Goal: Information Seeking & Learning: Understand process/instructions

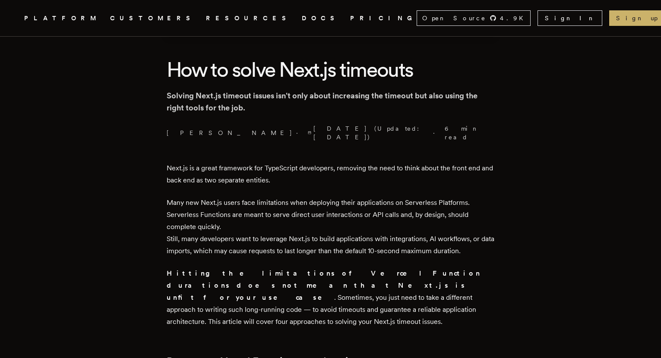
scroll to position [222, 0]
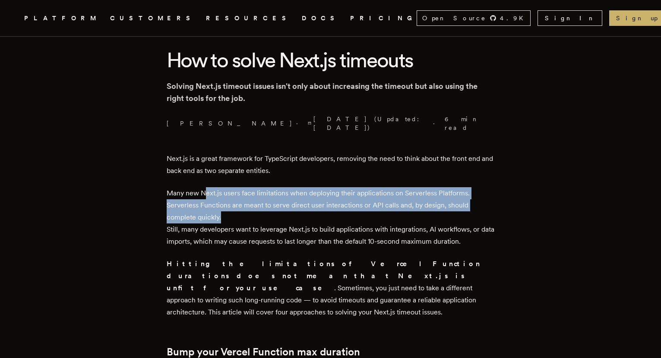
drag, startPoint x: 209, startPoint y: 182, endPoint x: 343, endPoint y: 210, distance: 136.8
click at [343, 210] on p "Many new Next.js users face limitations when deploying their applications on Se…" at bounding box center [331, 217] width 328 height 60
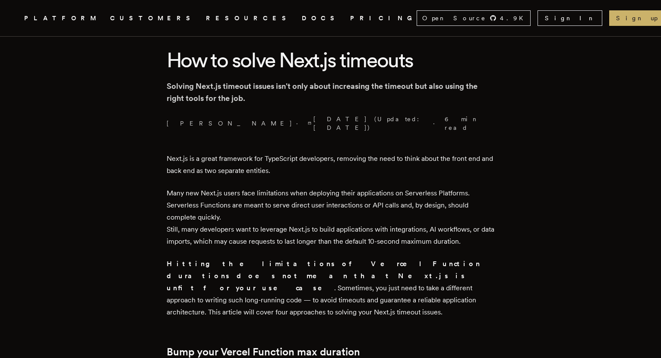
drag, startPoint x: 343, startPoint y: 210, endPoint x: 358, endPoint y: 209, distance: 14.7
click at [343, 210] on p "Many new Next.js users face limitations when deploying their applications on Se…" at bounding box center [331, 217] width 328 height 60
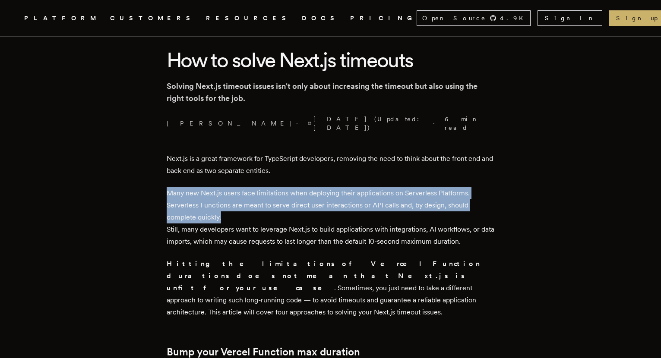
drag, startPoint x: 359, startPoint y: 209, endPoint x: 185, endPoint y: 178, distance: 176.8
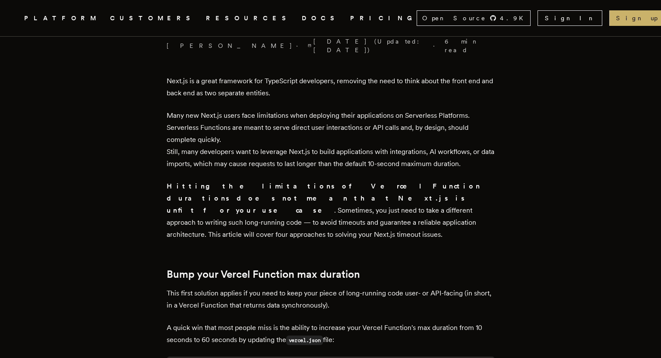
scroll to position [303, 0]
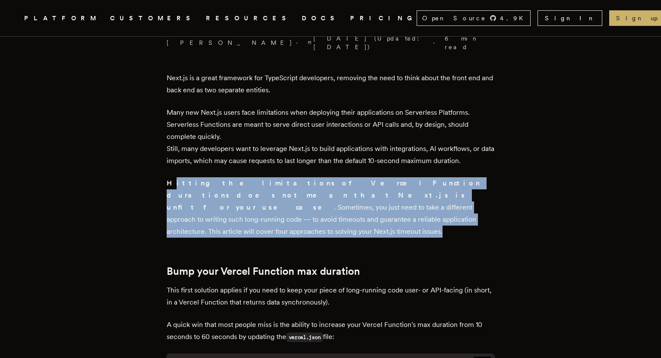
drag, startPoint x: 175, startPoint y: 179, endPoint x: 317, endPoint y: 209, distance: 144.3
click at [317, 209] on p "Hitting the limitations of Vercel Function durations does not mean that Next.js…" at bounding box center [331, 207] width 328 height 60
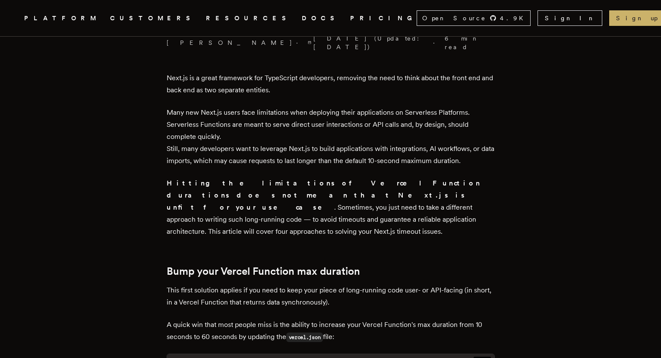
click at [317, 209] on p "Hitting the limitations of Vercel Function durations does not mean that Next.js…" at bounding box center [331, 207] width 328 height 60
drag, startPoint x: 337, startPoint y: 212, endPoint x: 330, endPoint y: 215, distance: 7.7
click at [330, 215] on p "Hitting the limitations of Vercel Function durations does not mean that Next.js…" at bounding box center [331, 207] width 328 height 60
click at [338, 214] on p "Hitting the limitations of Vercel Function durations does not mean that Next.js…" at bounding box center [331, 207] width 328 height 60
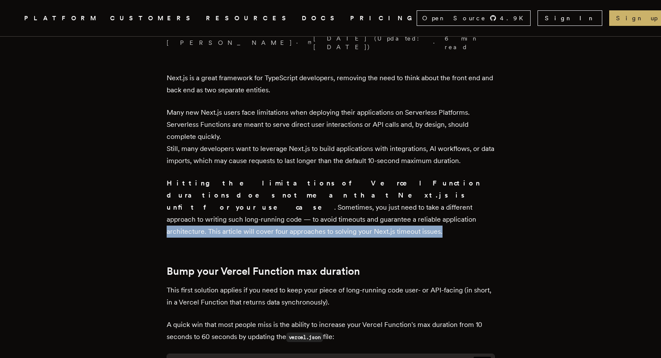
drag, startPoint x: 345, startPoint y: 214, endPoint x: 329, endPoint y: 202, distance: 20.5
click at [329, 202] on p "Hitting the limitations of Vercel Function durations does not mean that Next.js…" at bounding box center [331, 207] width 328 height 60
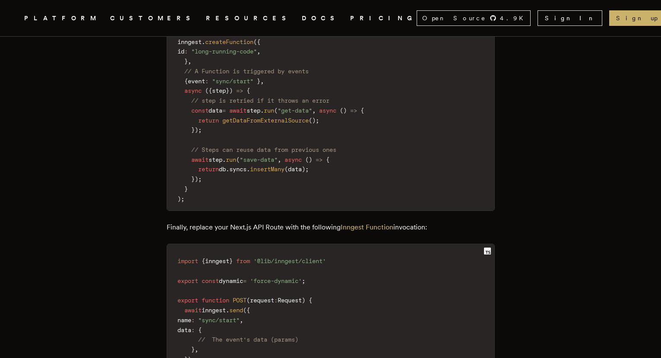
scroll to position [1355, 0]
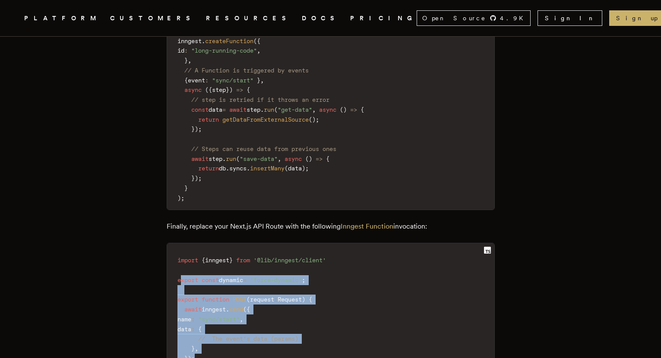
drag, startPoint x: 184, startPoint y: 224, endPoint x: 393, endPoint y: 305, distance: 224.6
click at [393, 305] on code "import { inngest } from '@lib/inngest/client' export const dynamic = 'force-dyn…" at bounding box center [330, 325] width 327 height 152
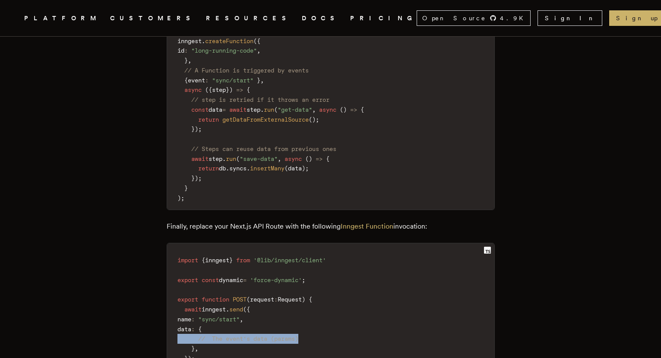
drag, startPoint x: 315, startPoint y: 282, endPoint x: 206, endPoint y: 285, distance: 109.3
click at [174, 282] on code "import { inngest } from '@lib/inngest/client' export const dynamic = 'force-dyn…" at bounding box center [330, 325] width 327 height 152
click at [277, 336] on span "// The event's data (params)" at bounding box center [248, 339] width 100 height 7
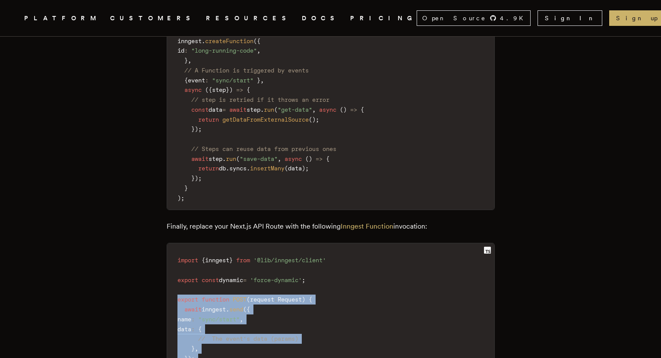
drag, startPoint x: 349, startPoint y: 320, endPoint x: 182, endPoint y: 246, distance: 183.1
click at [179, 249] on code "import { inngest } from '@lib/inngest/client' export const dynamic = 'force-dyn…" at bounding box center [330, 325] width 327 height 152
click at [308, 257] on code "import { inngest } from '@lib/inngest/client' export const dynamic = 'force-dyn…" at bounding box center [330, 325] width 327 height 152
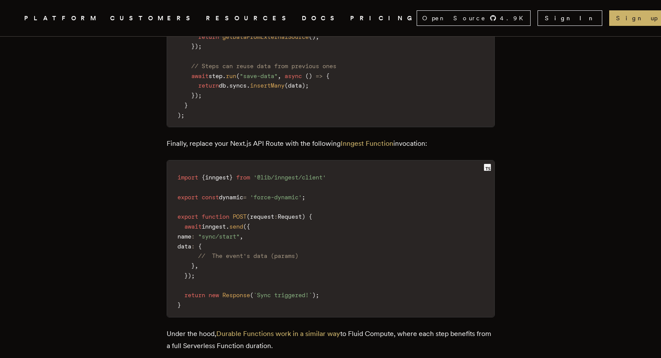
scroll to position [1472, 0]
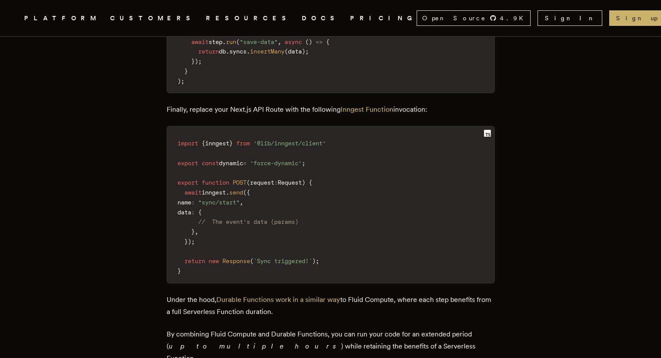
drag, startPoint x: 175, startPoint y: 243, endPoint x: 355, endPoint y: 258, distance: 180.7
click at [355, 294] on p "Under the hood, Durable Functions work in a similar way to Fluid Compute, where…" at bounding box center [331, 306] width 328 height 24
drag, startPoint x: 355, startPoint y: 258, endPoint x: 374, endPoint y: 259, distance: 19.0
click at [361, 294] on p "Under the hood, Durable Functions work in a similar way to Fluid Compute, where…" at bounding box center [331, 306] width 328 height 24
drag, startPoint x: 374, startPoint y: 259, endPoint x: 358, endPoint y: 260, distance: 16.4
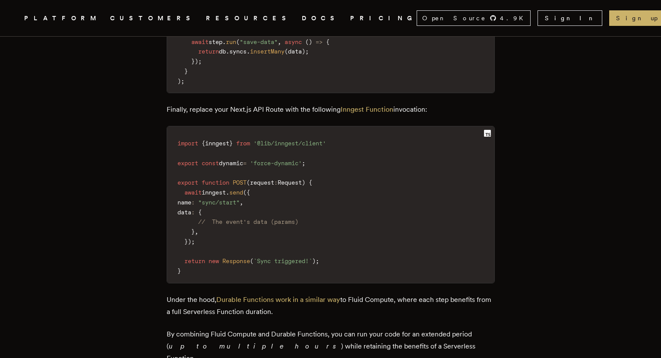
click at [358, 294] on p "Under the hood, Durable Functions work in a similar way to Fluid Compute, where…" at bounding box center [331, 306] width 328 height 24
drag, startPoint x: 358, startPoint y: 260, endPoint x: 379, endPoint y: 258, distance: 21.2
click at [359, 294] on p "Under the hood, Durable Functions work in a similar way to Fluid Compute, where…" at bounding box center [331, 306] width 328 height 24
drag, startPoint x: 381, startPoint y: 258, endPoint x: 290, endPoint y: 265, distance: 91.4
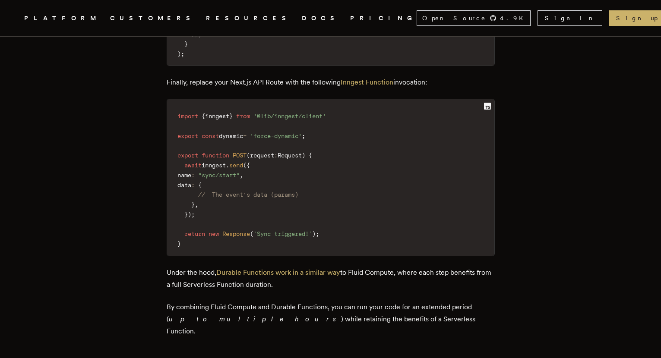
scroll to position [1504, 0]
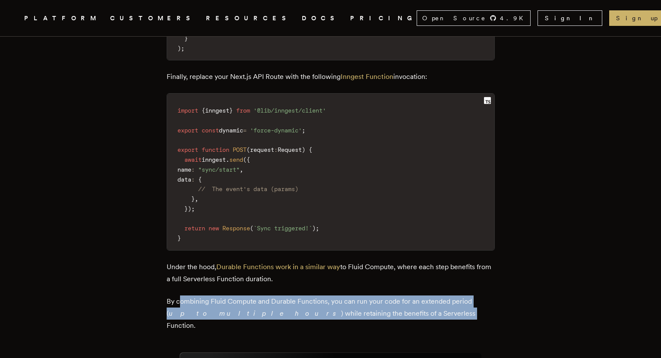
drag, startPoint x: 184, startPoint y: 247, endPoint x: 357, endPoint y: 253, distance: 172.9
click at [357, 296] on p "By combining Fluid Compute and Durable Functions, you can run your code for an …" at bounding box center [331, 314] width 328 height 36
drag, startPoint x: 357, startPoint y: 253, endPoint x: 416, endPoint y: 260, distance: 59.6
click at [357, 296] on p "By combining Fluid Compute and Durable Functions, you can run your code for an …" at bounding box center [331, 314] width 328 height 36
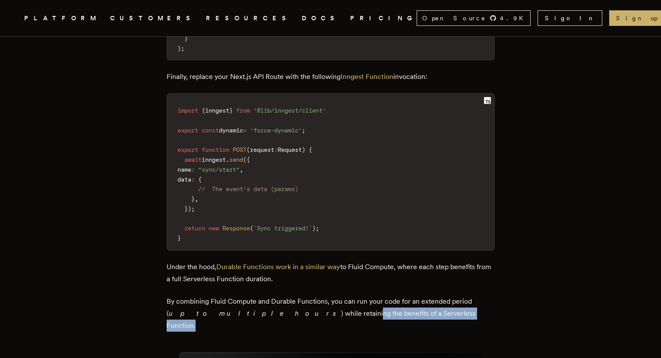
drag, startPoint x: 416, startPoint y: 260, endPoint x: 260, endPoint y: 260, distance: 155.5
click at [261, 296] on p "By combining Fluid Compute and Durable Functions, you can run your code for an …" at bounding box center [331, 314] width 328 height 36
drag, startPoint x: 260, startPoint y: 260, endPoint x: 230, endPoint y: 256, distance: 30.5
click at [257, 296] on p "By combining Fluid Compute and Durable Functions, you can run your code for an …" at bounding box center [331, 314] width 328 height 36
drag, startPoint x: 220, startPoint y: 255, endPoint x: 402, endPoint y: 263, distance: 181.5
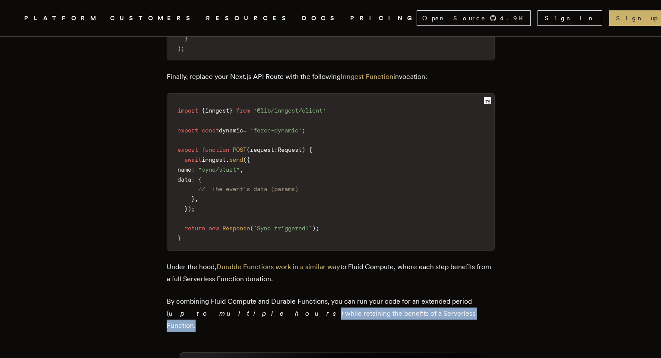
click at [402, 296] on p "By combining Fluid Compute and Durable Functions, you can run your code for an …" at bounding box center [331, 314] width 328 height 36
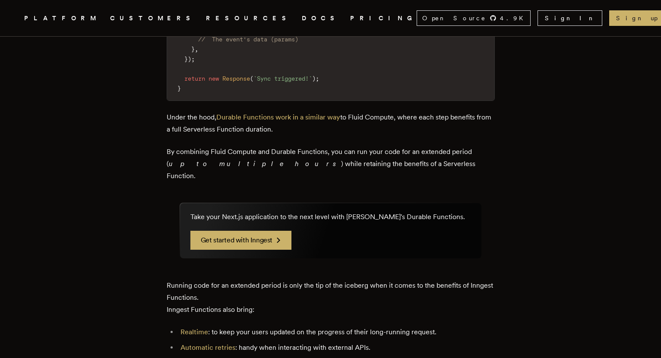
scroll to position [1667, 0]
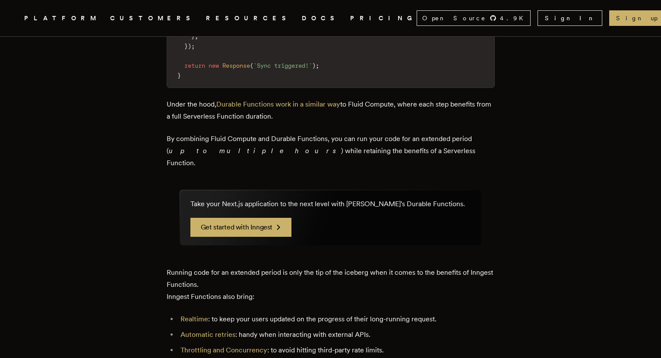
drag, startPoint x: 169, startPoint y: 225, endPoint x: 299, endPoint y: 231, distance: 130.6
click at [299, 267] on p "Running code for an extended period is only the tip of the iceberg when it come…" at bounding box center [331, 285] width 328 height 36
click at [202, 315] on link "Realtime" at bounding box center [195, 319] width 28 height 8
drag, startPoint x: 241, startPoint y: 266, endPoint x: 385, endPoint y: 268, distance: 143.8
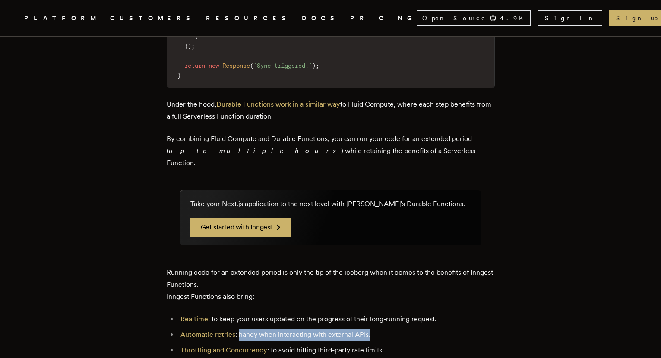
click at [385, 329] on li "Automatic retries : handy when interacting with external APIs." at bounding box center [336, 335] width 317 height 12
drag, startPoint x: 385, startPoint y: 268, endPoint x: 336, endPoint y: 276, distance: 49.8
click at [385, 329] on li "Automatic retries : handy when interacting with external APIs." at bounding box center [336, 335] width 317 height 12
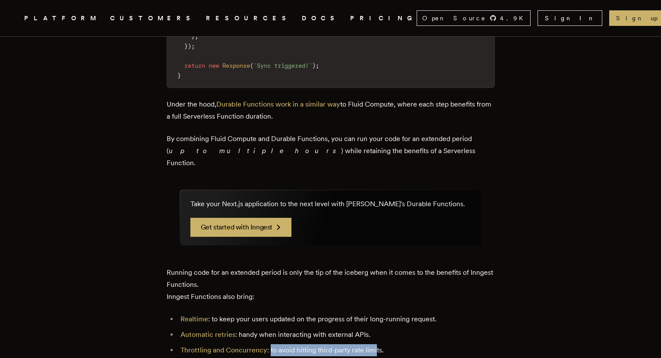
drag, startPoint x: 274, startPoint y: 282, endPoint x: 379, endPoint y: 282, distance: 105.4
click at [379, 345] on li "Throttling and Concurrency : to avoid hitting third-party rate limits." at bounding box center [336, 351] width 317 height 12
drag, startPoint x: 379, startPoint y: 282, endPoint x: 384, endPoint y: 281, distance: 5.2
click at [380, 345] on li "Throttling and Concurrency : to avoid hitting third-party rate limits." at bounding box center [336, 351] width 317 height 12
drag, startPoint x: 403, startPoint y: 281, endPoint x: 322, endPoint y: 283, distance: 81.2
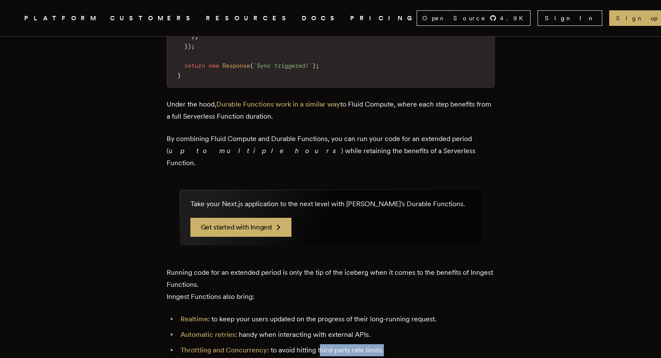
click at [322, 345] on li "Throttling and Concurrency : to avoid hitting third-party rate limits." at bounding box center [336, 351] width 317 height 12
drag, startPoint x: 208, startPoint y: 298, endPoint x: 484, endPoint y: 295, distance: 276.0
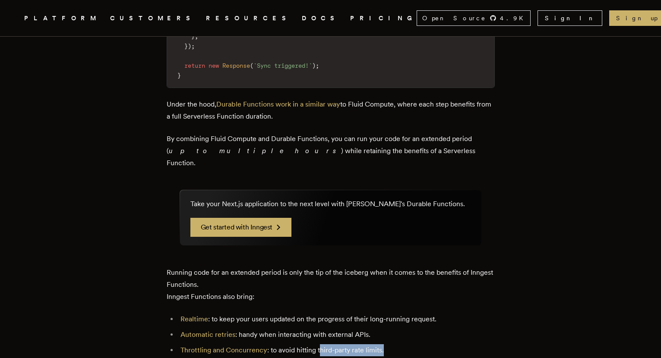
drag, startPoint x: 496, startPoint y: 298, endPoint x: 262, endPoint y: 301, distance: 234.5
drag, startPoint x: 262, startPoint y: 301, endPoint x: 225, endPoint y: 297, distance: 36.4
drag, startPoint x: 215, startPoint y: 297, endPoint x: 449, endPoint y: 298, distance: 233.6
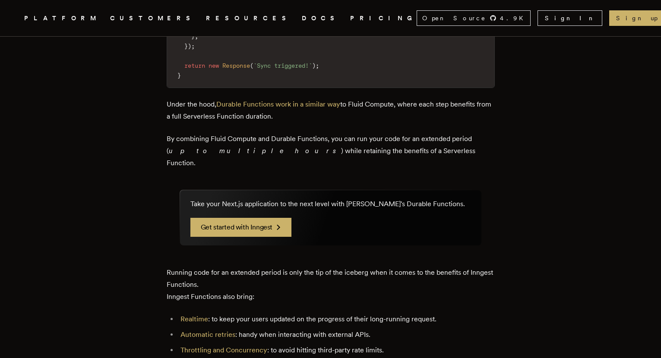
drag, startPoint x: 449, startPoint y: 298, endPoint x: 470, endPoint y: 299, distance: 21.2
drag, startPoint x: 472, startPoint y: 298, endPoint x: 295, endPoint y: 299, distance: 177.0
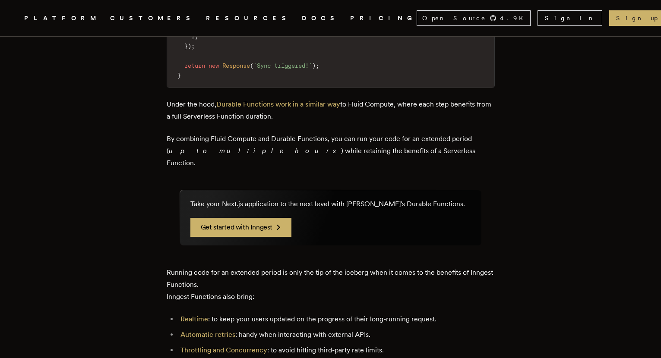
drag, startPoint x: 295, startPoint y: 299, endPoint x: 339, endPoint y: 299, distance: 44.0
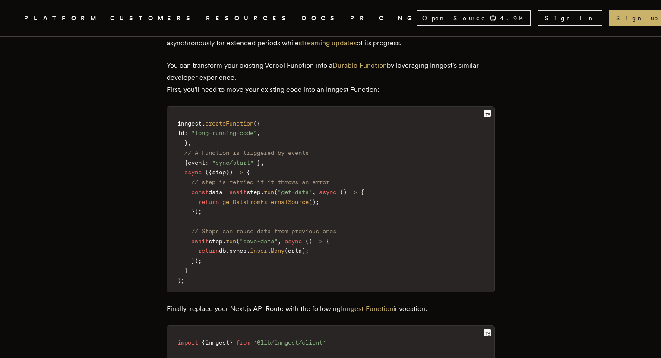
scroll to position [1226, 0]
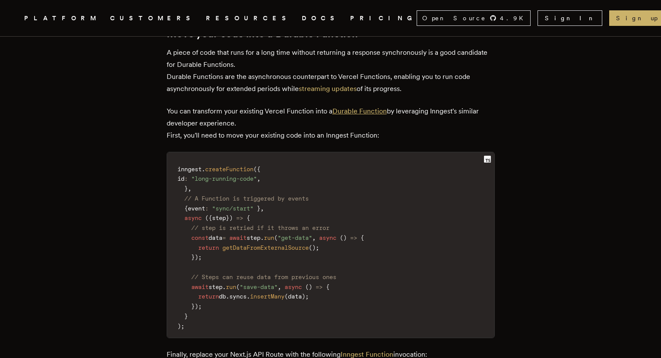
click at [371, 107] on link "Durable Function" at bounding box center [360, 111] width 54 height 8
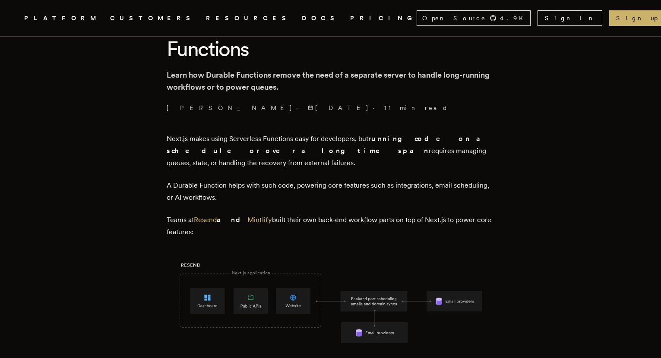
scroll to position [302, 0]
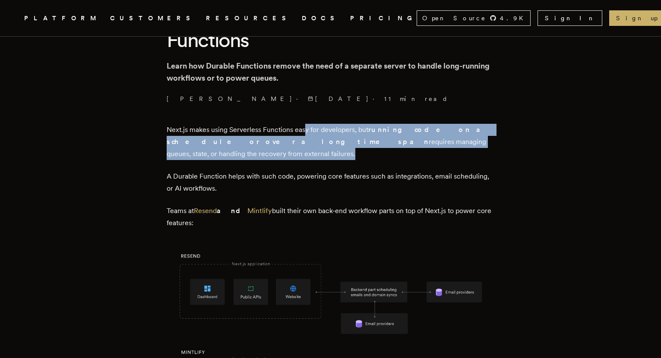
drag, startPoint x: 307, startPoint y: 124, endPoint x: 459, endPoint y: 140, distance: 152.8
click at [459, 140] on p "Next.js makes using Serverless Functions easy for developers, but running code …" at bounding box center [331, 142] width 328 height 36
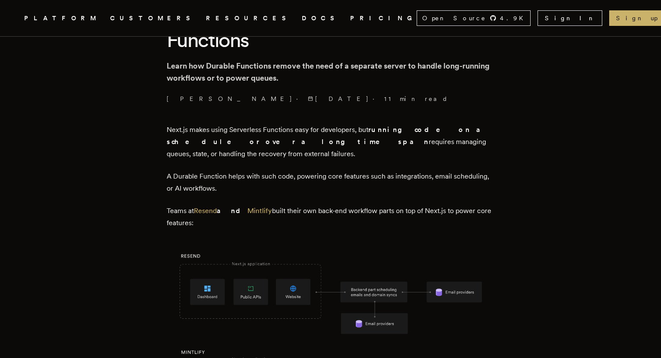
drag, startPoint x: 473, startPoint y: 141, endPoint x: 197, endPoint y: 128, distance: 276.3
click at [197, 128] on p "Next.js makes using Serverless Functions easy for developers, but running code …" at bounding box center [331, 142] width 328 height 36
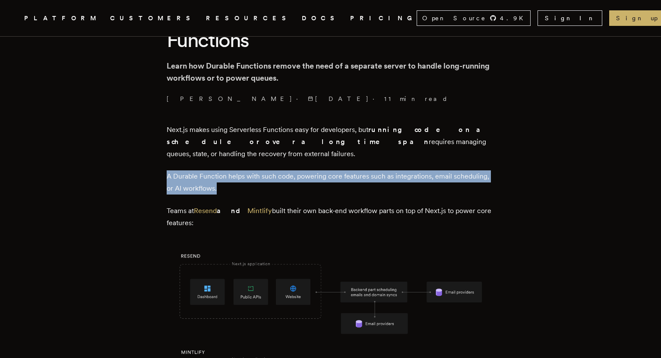
drag, startPoint x: 168, startPoint y: 161, endPoint x: 282, endPoint y: 172, distance: 114.2
drag, startPoint x: 282, startPoint y: 172, endPoint x: 291, endPoint y: 174, distance: 9.2
click at [282, 172] on p "A Durable Function helps with such code, powering core features such as integra…" at bounding box center [331, 183] width 328 height 24
drag, startPoint x: 300, startPoint y: 176, endPoint x: 209, endPoint y: 165, distance: 91.4
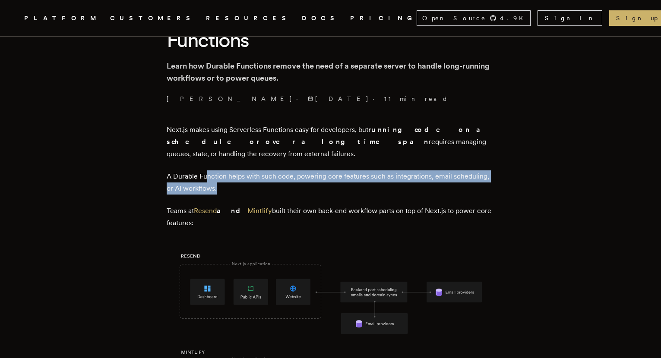
click at [209, 171] on p "A Durable Function helps with such code, powering core features such as integra…" at bounding box center [331, 183] width 328 height 24
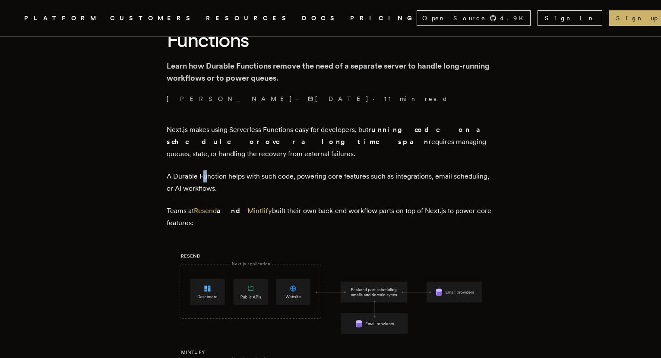
drag, startPoint x: 209, startPoint y: 164, endPoint x: 200, endPoint y: 164, distance: 9.1
click at [207, 171] on p "A Durable Function helps with such code, powering core features such as integra…" at bounding box center [331, 183] width 328 height 24
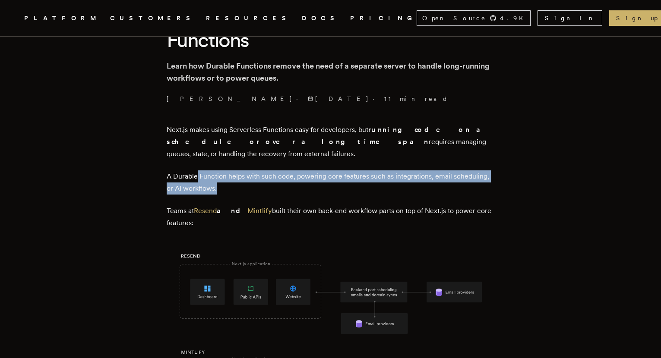
drag, startPoint x: 199, startPoint y: 164, endPoint x: 326, endPoint y: 176, distance: 127.9
click at [326, 176] on p "A Durable Function helps with such code, powering core features such as integra…" at bounding box center [331, 183] width 328 height 24
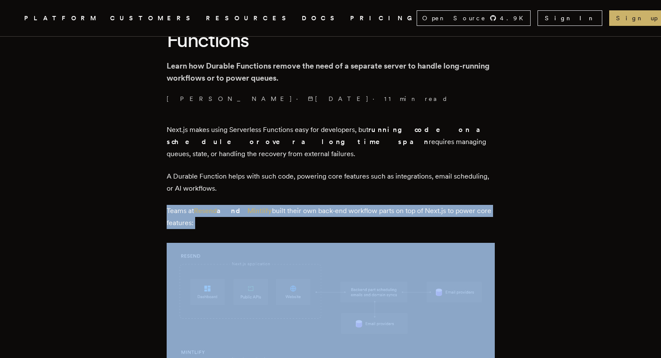
drag, startPoint x: 168, startPoint y: 199, endPoint x: 299, endPoint y: 218, distance: 132.6
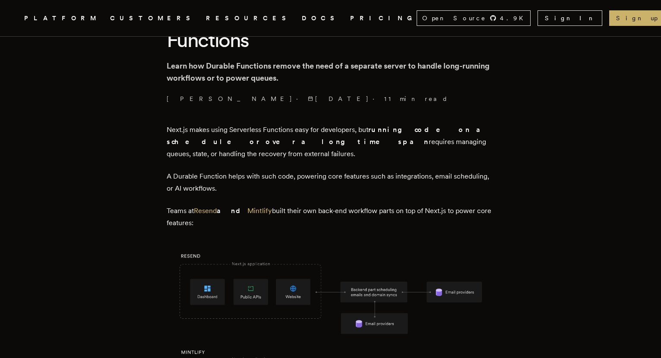
drag, startPoint x: 299, startPoint y: 218, endPoint x: 319, endPoint y: 214, distance: 20.7
drag, startPoint x: 334, startPoint y: 212, endPoint x: 292, endPoint y: 184, distance: 49.8
drag, startPoint x: 292, startPoint y: 184, endPoint x: 285, endPoint y: 180, distance: 8.4
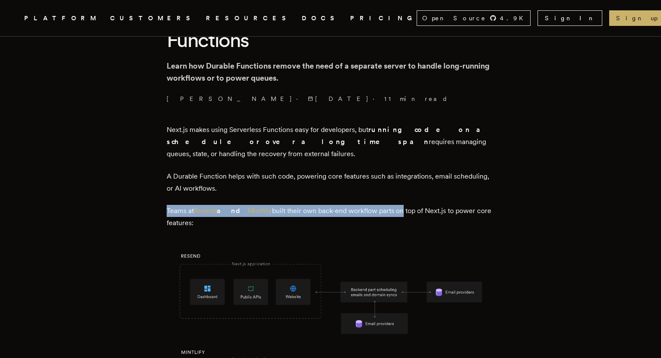
drag, startPoint x: 285, startPoint y: 180, endPoint x: 389, endPoint y: 204, distance: 107.4
click at [389, 205] on p "Teams at Resend and Mintlify built their own back-end workflow parts on top of …" at bounding box center [331, 217] width 328 height 24
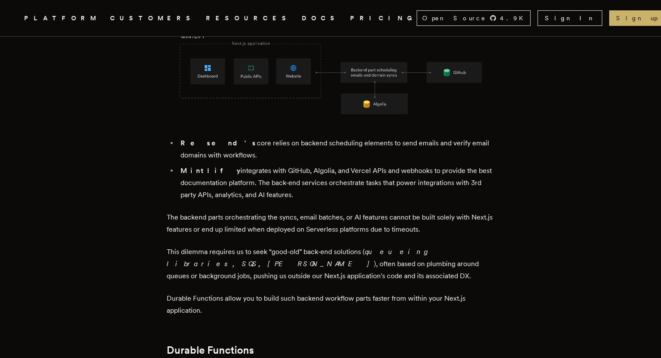
scroll to position [620, 0]
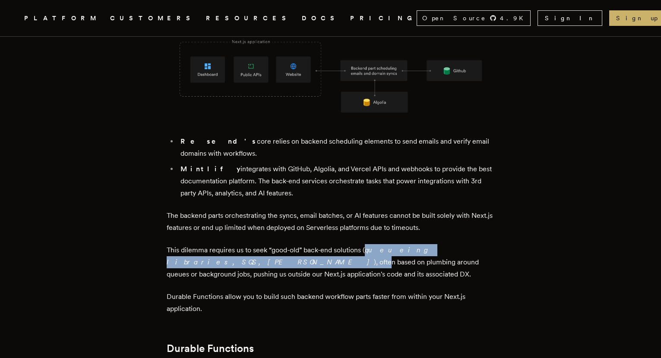
drag, startPoint x: 370, startPoint y: 235, endPoint x: 480, endPoint y: 238, distance: 110.6
click at [480, 244] on p "This dilemma requires us to seek “good-old” back-end solutions ( queueing libra…" at bounding box center [331, 262] width 328 height 36
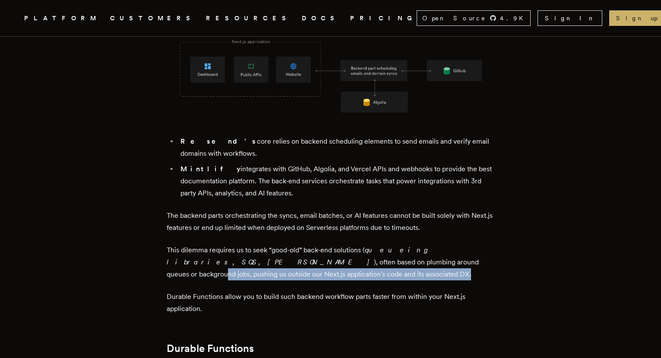
drag, startPoint x: 313, startPoint y: 241, endPoint x: 432, endPoint y: 256, distance: 120.1
click at [432, 256] on p "This dilemma requires us to seek “good-old” back-end solutions ( queueing libra…" at bounding box center [331, 262] width 328 height 36
drag, startPoint x: 433, startPoint y: 256, endPoint x: 312, endPoint y: 245, distance: 121.4
click at [312, 245] on p "This dilemma requires us to seek “good-old” back-end solutions ( queueing libra…" at bounding box center [331, 262] width 328 height 36
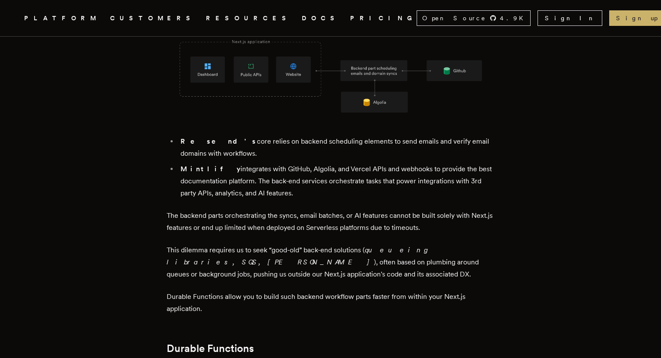
click at [312, 245] on p "This dilemma requires us to seek “good-old” back-end solutions ( queueing libra…" at bounding box center [331, 262] width 328 height 36
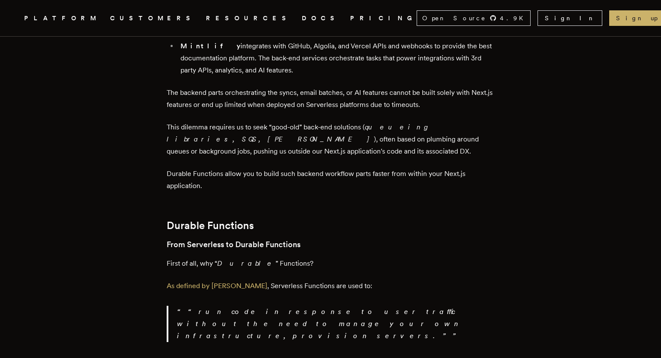
scroll to position [747, 0]
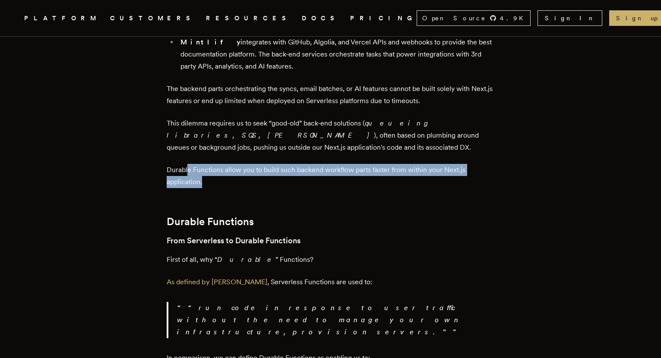
drag, startPoint x: 369, startPoint y: 171, endPoint x: 190, endPoint y: 159, distance: 179.6
click at [190, 164] on p "Durable Functions allow you to build such backend workflow parts faster from wi…" at bounding box center [331, 176] width 328 height 24
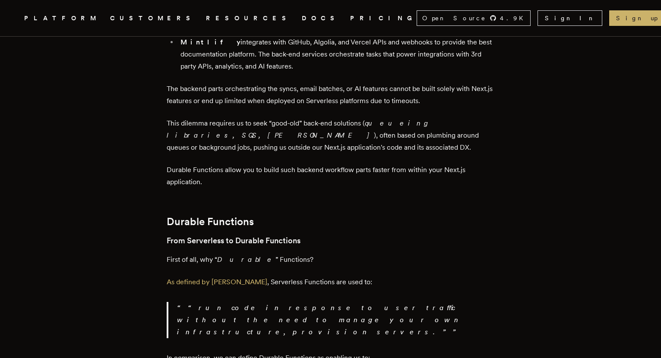
drag, startPoint x: 190, startPoint y: 159, endPoint x: 256, endPoint y: 168, distance: 66.3
click at [190, 164] on p "Durable Functions allow you to build such backend workflow parts faster from wi…" at bounding box center [331, 176] width 328 height 24
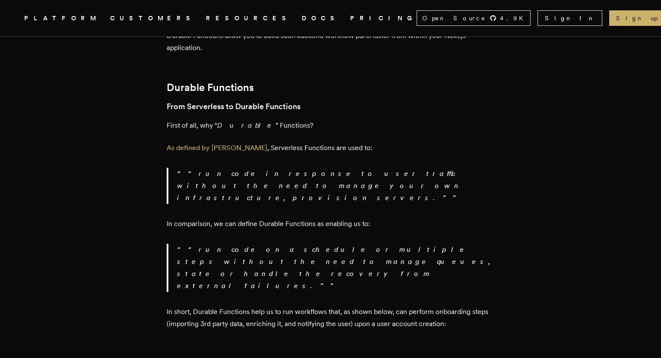
scroll to position [896, 0]
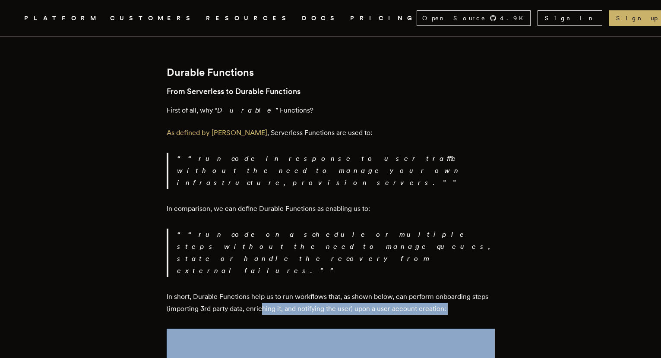
drag, startPoint x: 263, startPoint y: 258, endPoint x: 447, endPoint y: 265, distance: 183.2
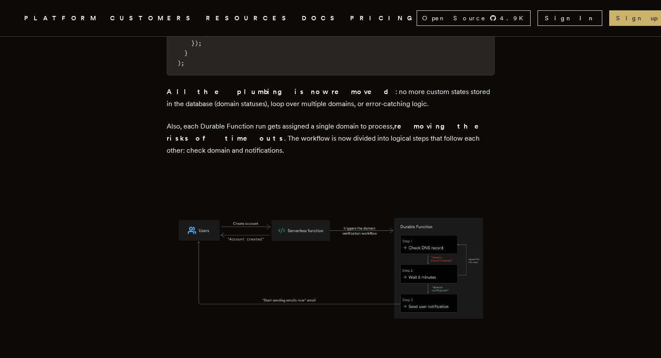
scroll to position [3793, 0]
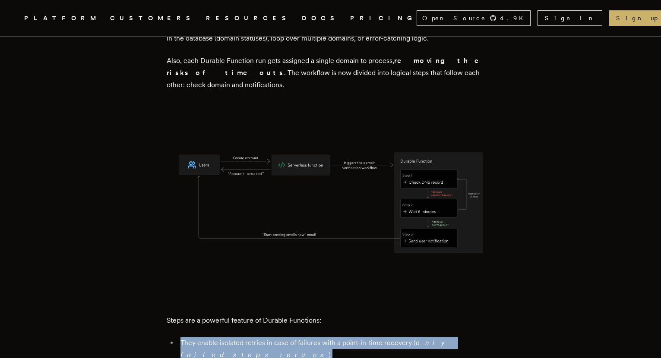
drag, startPoint x: 188, startPoint y: 256, endPoint x: 450, endPoint y: 306, distance: 267.4
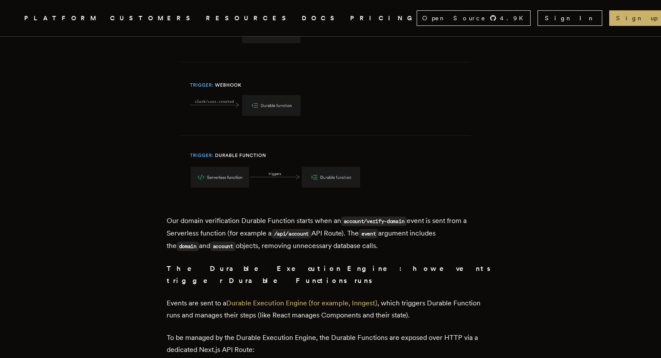
scroll to position [4648, 0]
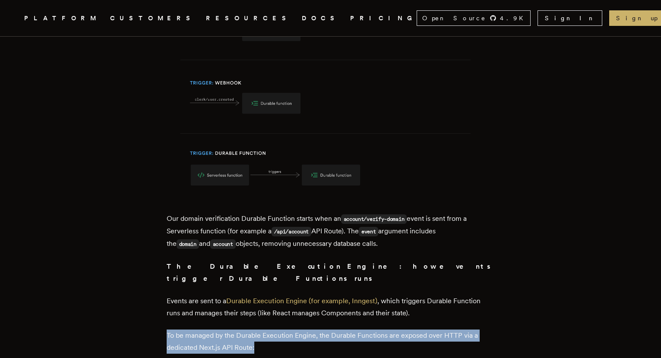
drag, startPoint x: 339, startPoint y: 224, endPoint x: 152, endPoint y: 205, distance: 188.4
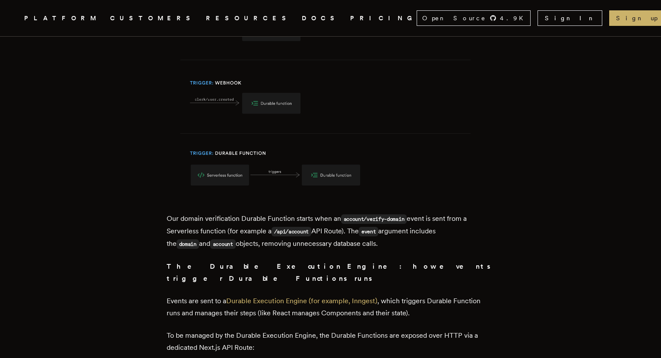
drag, startPoint x: 152, startPoint y: 205, endPoint x: 141, endPoint y: 206, distance: 10.4
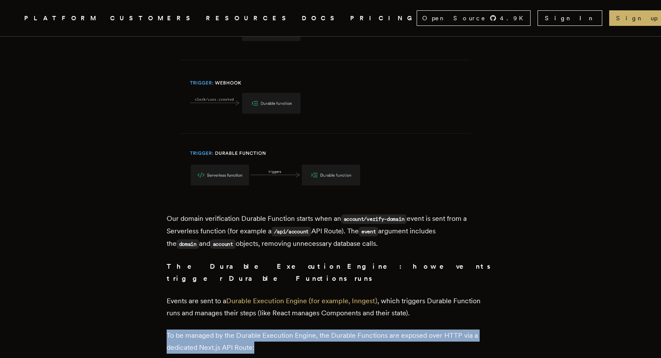
drag, startPoint x: 141, startPoint y: 206, endPoint x: 312, endPoint y: 217, distance: 170.9
click at [312, 330] on p "To be managed by the Durable Execution Engine, the Durable Functions are expose…" at bounding box center [331, 342] width 328 height 24
drag, startPoint x: 334, startPoint y: 218, endPoint x: 175, endPoint y: 209, distance: 158.7
click at [175, 330] on p "To be managed by the Durable Execution Engine, the Durable Functions are expose…" at bounding box center [331, 342] width 328 height 24
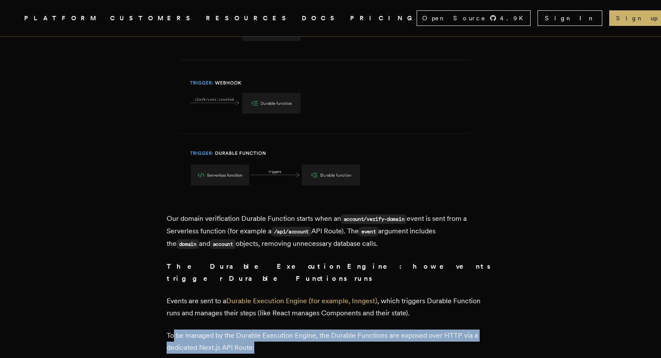
click at [175, 330] on p "To be managed by the Durable Execution Engine, the Durable Functions are expose…" at bounding box center [331, 342] width 328 height 24
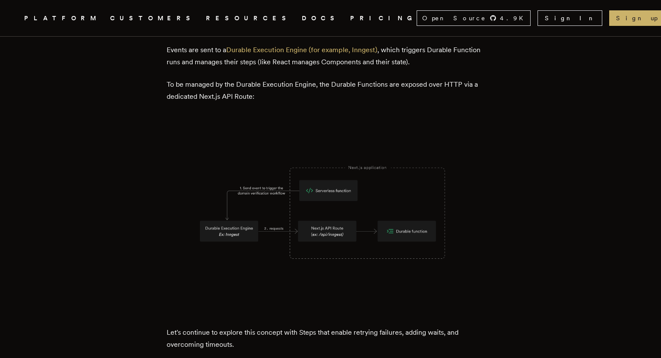
scroll to position [4926, 0]
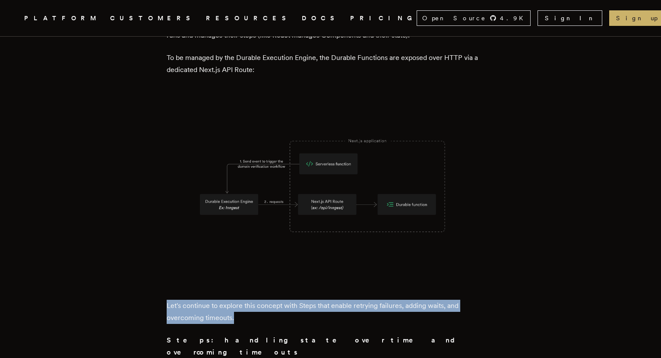
drag, startPoint x: 160, startPoint y: 171, endPoint x: 299, endPoint y: 187, distance: 140.4
click at [299, 300] on p "Let's continue to explore this concept with Steps that enable retrying failures…" at bounding box center [331, 312] width 328 height 24
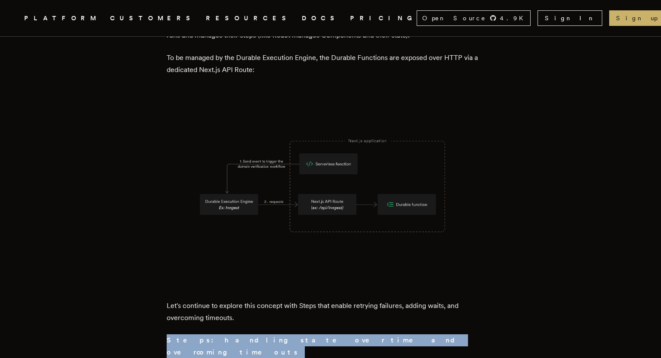
drag, startPoint x: 160, startPoint y: 209, endPoint x: 389, endPoint y: 237, distance: 230.0
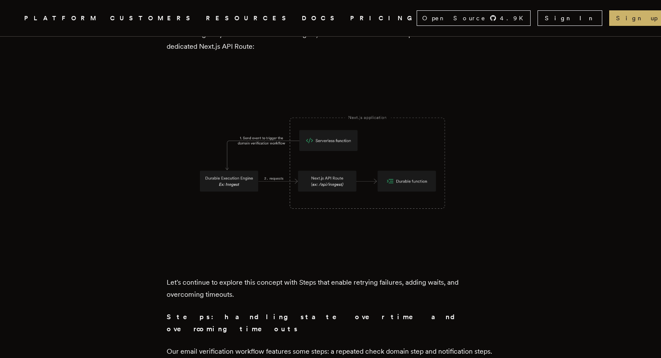
scroll to position [4961, 0]
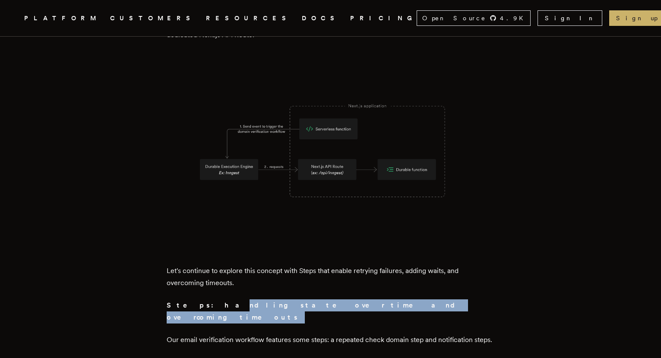
drag, startPoint x: 200, startPoint y: 171, endPoint x: 374, endPoint y: 178, distance: 174.6
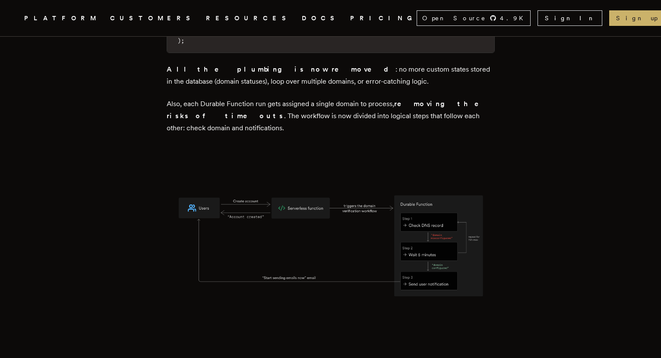
scroll to position [3675, 0]
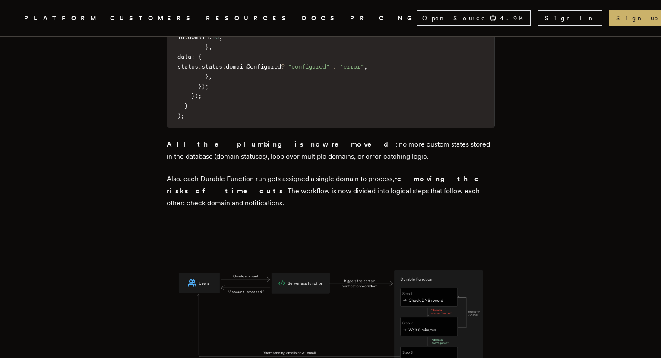
click at [302, 15] on link "DOCS" at bounding box center [321, 18] width 38 height 11
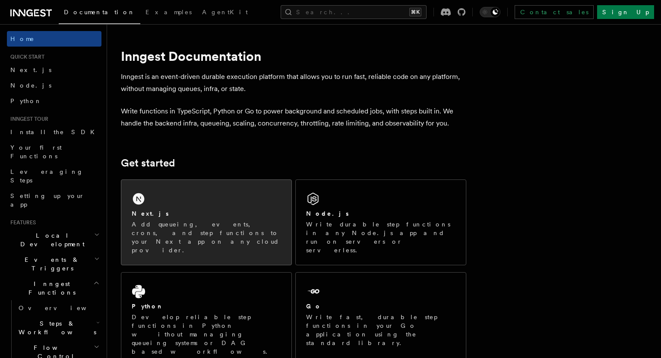
click at [206, 222] on p "Add queueing, events, crons, and step functions to your Next app on any cloud p…" at bounding box center [206, 237] width 149 height 35
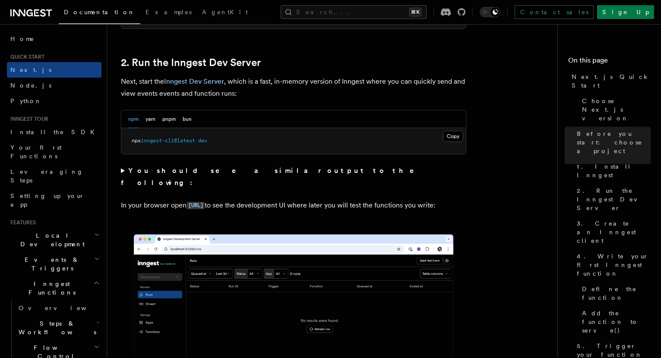
scroll to position [584, 0]
click at [174, 120] on button "pnpm" at bounding box center [168, 120] width 13 height 18
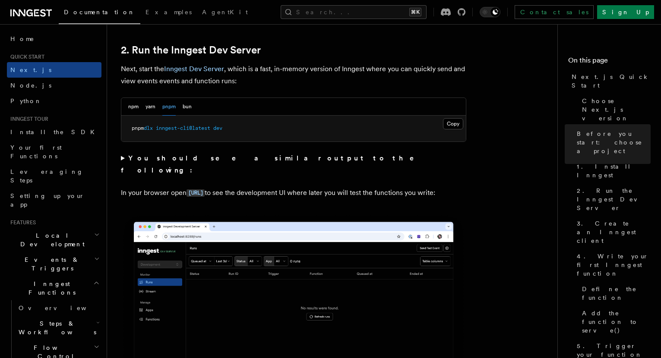
scroll to position [606, 0]
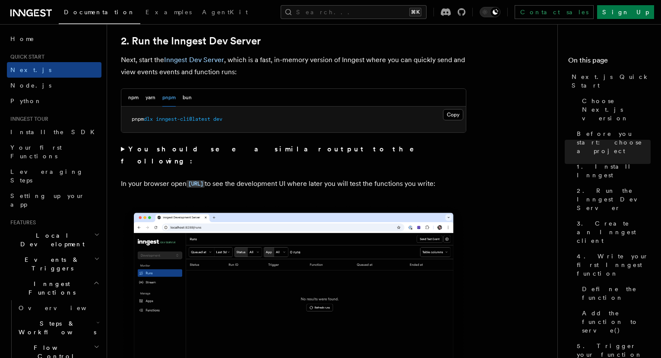
drag, startPoint x: 286, startPoint y: 172, endPoint x: 402, endPoint y: 180, distance: 116.0
click at [402, 180] on p "In your browser open http://localhost:8288 to see the development UI where late…" at bounding box center [293, 184] width 345 height 13
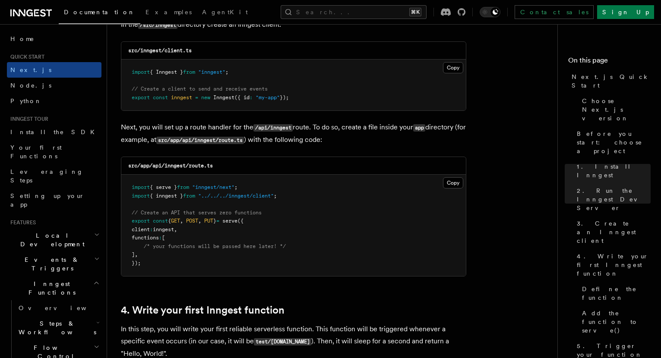
scroll to position [1122, 0]
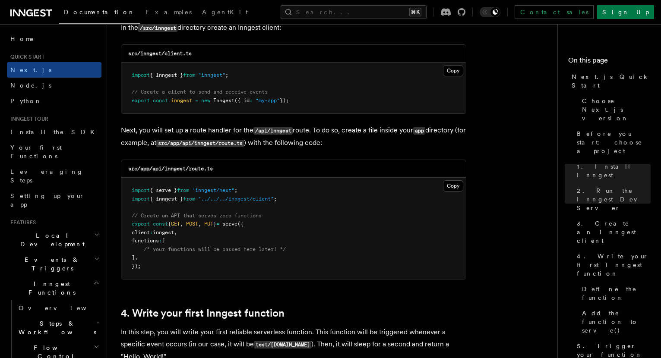
click at [459, 268] on pre "import { serve } from "inngest/next" ; import { inngest } from "../../../innges…" at bounding box center [293, 228] width 345 height 101
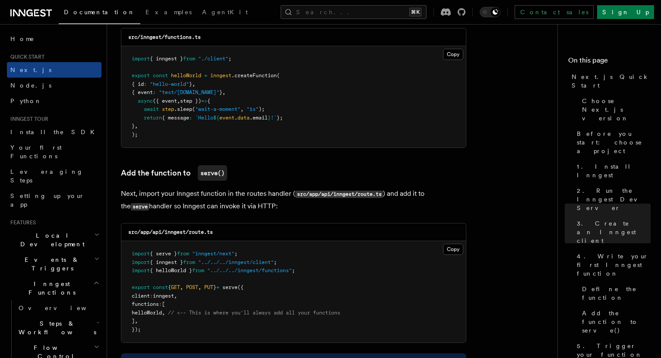
scroll to position [1575, 0]
drag, startPoint x: 148, startPoint y: 194, endPoint x: 279, endPoint y: 207, distance: 132.0
click at [279, 207] on p "Next, import your Inngest function in the routes handler ( src/app/api/inngest/…" at bounding box center [293, 199] width 345 height 25
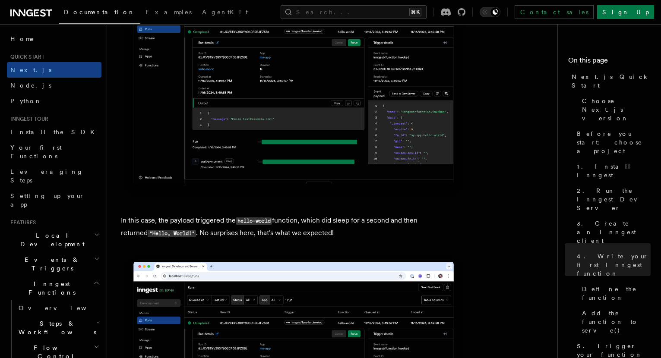
scroll to position [3312, 0]
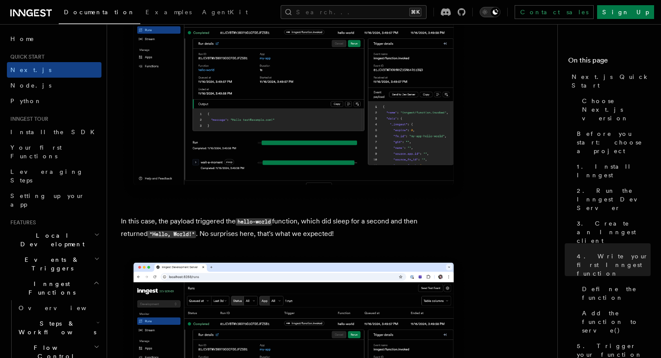
click at [500, 8] on button "Toggle dark mode" at bounding box center [490, 12] width 21 height 10
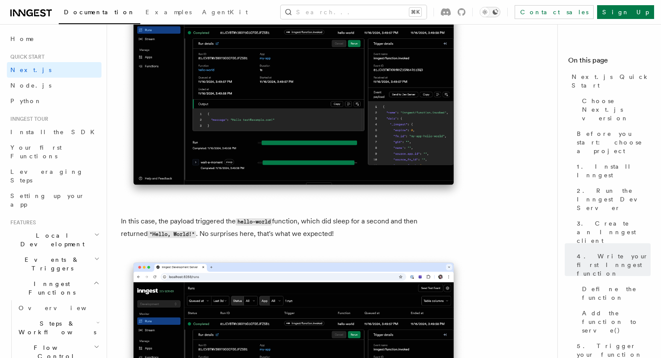
click at [499, 14] on icon "Toggle dark mode" at bounding box center [495, 12] width 7 height 7
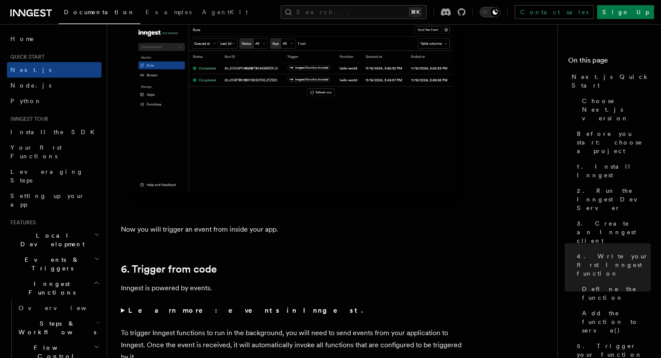
scroll to position [4251, 0]
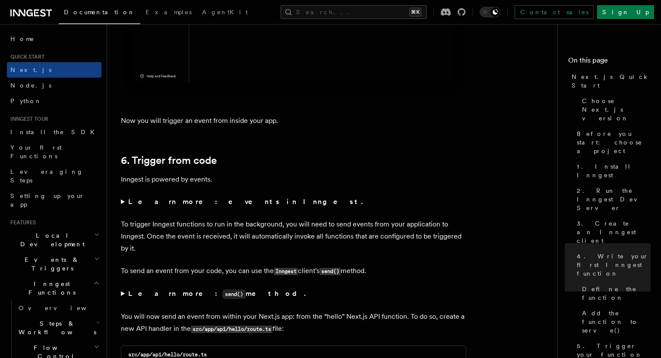
click at [194, 206] on strong "Learn more: events in Inngest." at bounding box center [246, 202] width 236 height 8
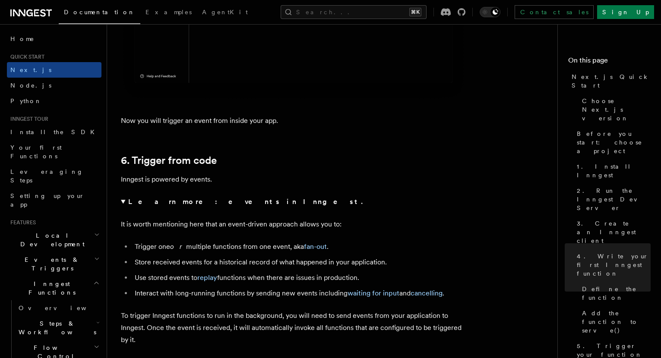
click at [148, 206] on strong "Learn more: events in Inngest." at bounding box center [246, 202] width 236 height 8
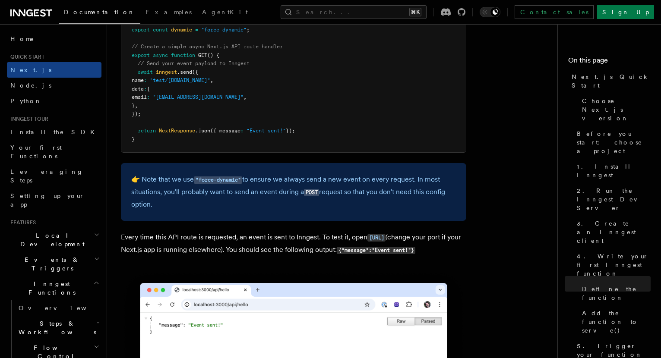
scroll to position [4636, 0]
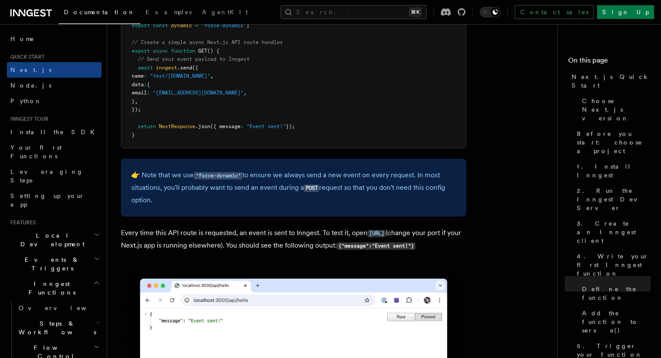
drag, startPoint x: 187, startPoint y: 189, endPoint x: 391, endPoint y: 202, distance: 204.6
click at [391, 202] on p "👉 Note that we use "force-dynamic" to ensure we always send a new event on ever…" at bounding box center [293, 187] width 325 height 37
drag, startPoint x: 241, startPoint y: 191, endPoint x: 423, endPoint y: 204, distance: 182.7
click at [423, 204] on p "👉 Note that we use "force-dynamic" to ensure we always send a new event on ever…" at bounding box center [293, 187] width 325 height 37
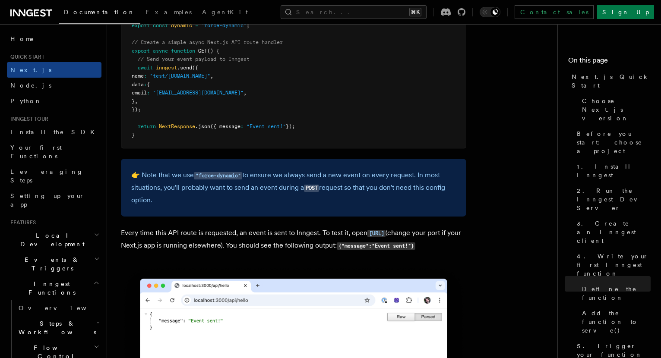
click at [423, 204] on p "👉 Note that we use "force-dynamic" to ensure we always send a new event on ever…" at bounding box center [293, 187] width 325 height 37
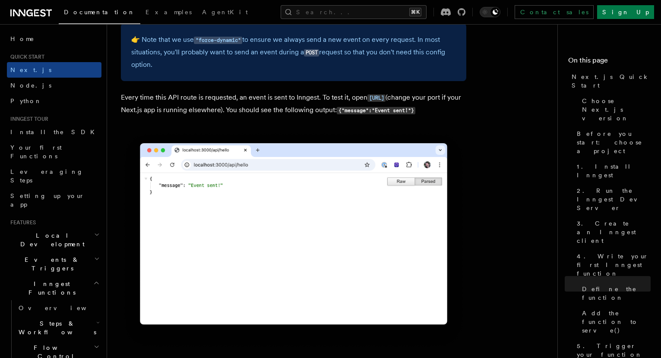
scroll to position [4937, 0]
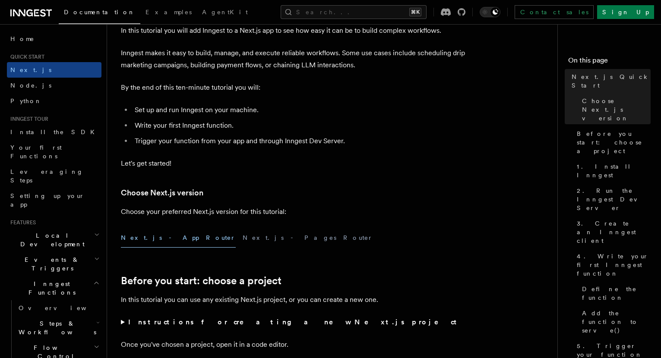
scroll to position [220, 0]
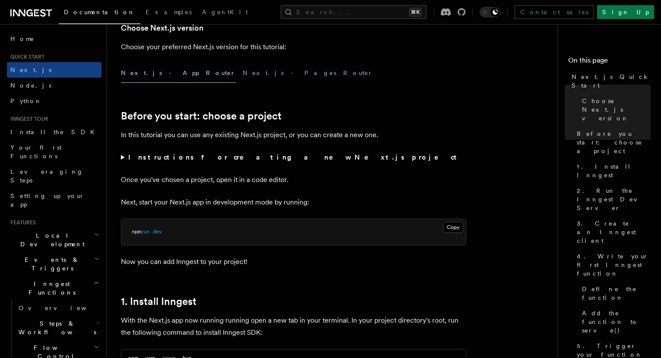
click at [171, 160] on strong "Instructions for creating a new Next.js project" at bounding box center [294, 157] width 332 height 8
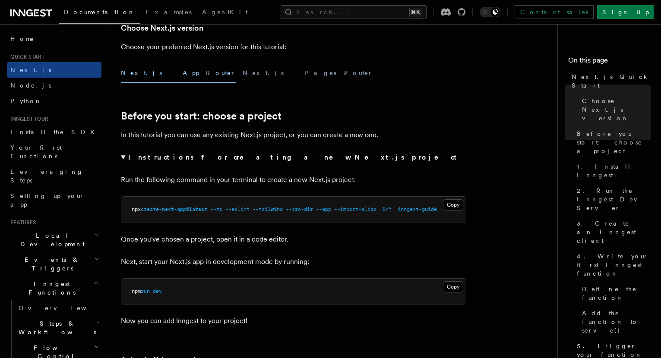
click at [124, 156] on summary "Instructions for creating a new Next.js project" at bounding box center [293, 158] width 345 height 12
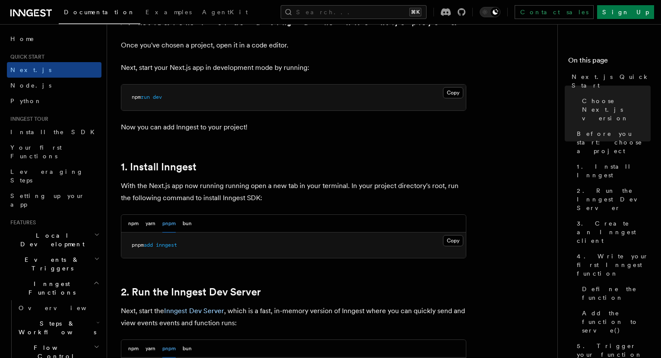
scroll to position [518, 0]
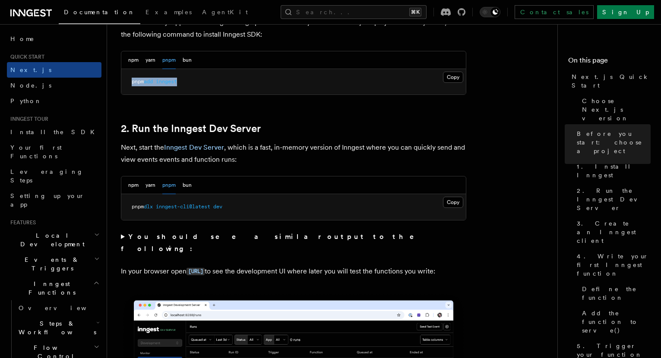
drag, startPoint x: 131, startPoint y: 83, endPoint x: 206, endPoint y: 88, distance: 75.3
click at [206, 88] on pre "pnpm add inngest" at bounding box center [293, 82] width 345 height 26
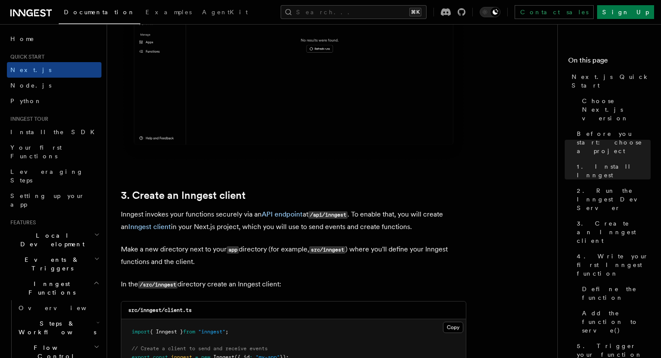
scroll to position [865, 0]
click at [59, 149] on span "Your first Functions" at bounding box center [35, 152] width 51 height 16
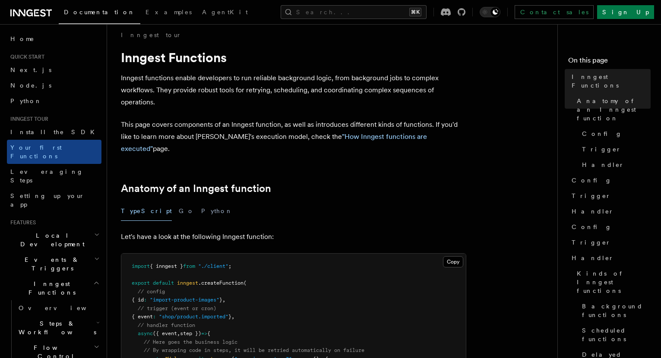
scroll to position [112, 0]
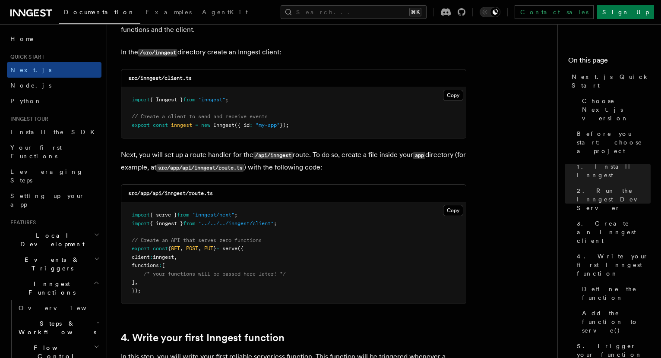
scroll to position [1098, 0]
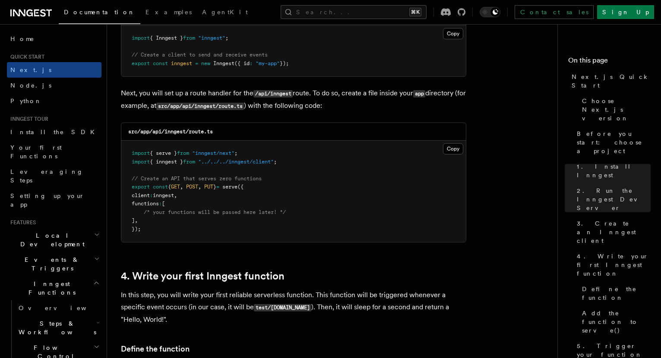
scroll to position [1161, 0]
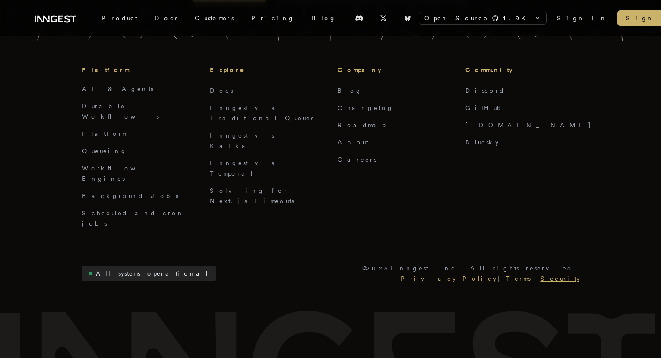
scroll to position [785, 0]
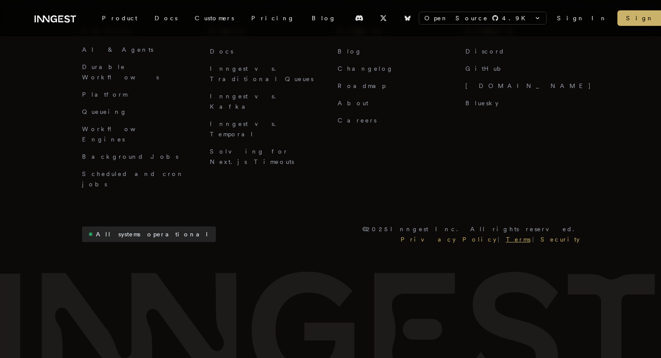
click at [532, 234] on link "Terms" at bounding box center [518, 239] width 28 height 10
